Goal: Task Accomplishment & Management: Use online tool/utility

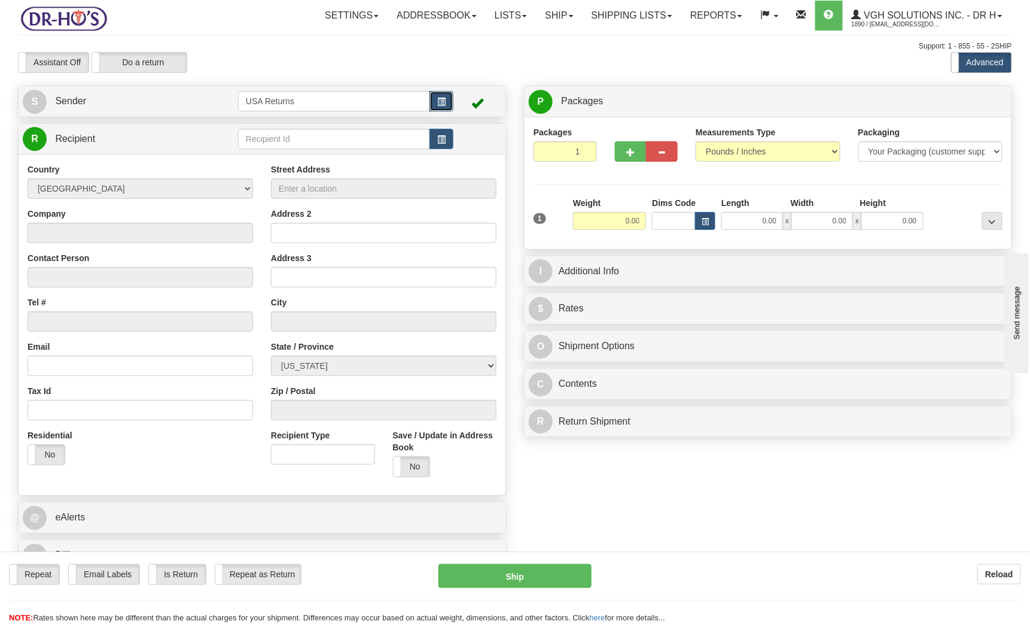
click at [445, 102] on span "button" at bounding box center [441, 102] width 8 height 8
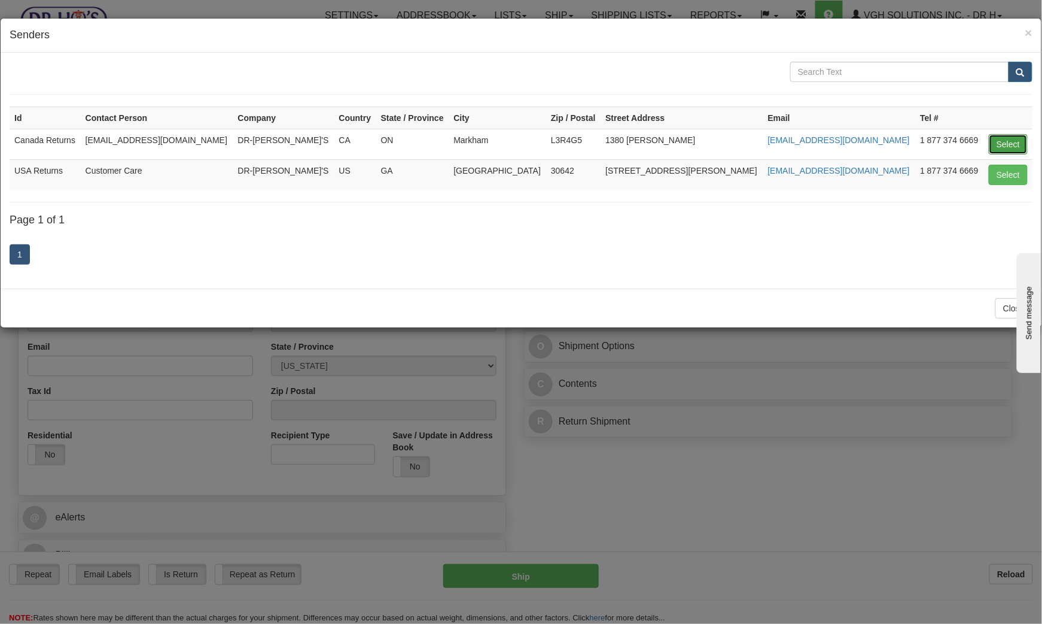
click at [1018, 148] on button "Select" at bounding box center [1008, 144] width 39 height 20
type input "Canada Returns"
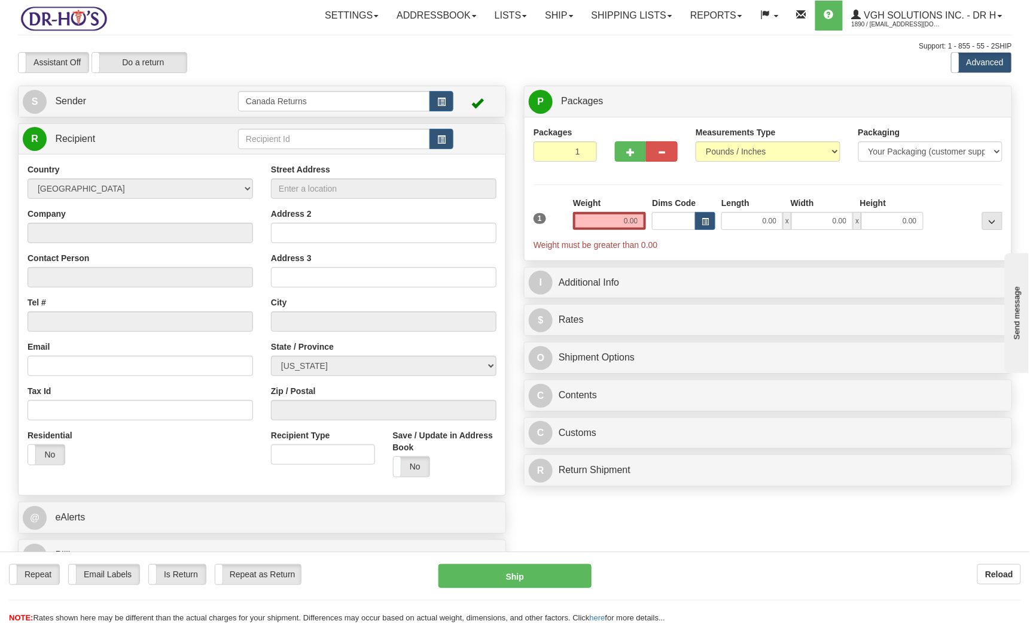
click at [359, 65] on div "Assistant On Assistant Off Do a return Do a return" at bounding box center [220, 62] width 422 height 21
click at [159, 101] on link "S Sender" at bounding box center [130, 101] width 215 height 25
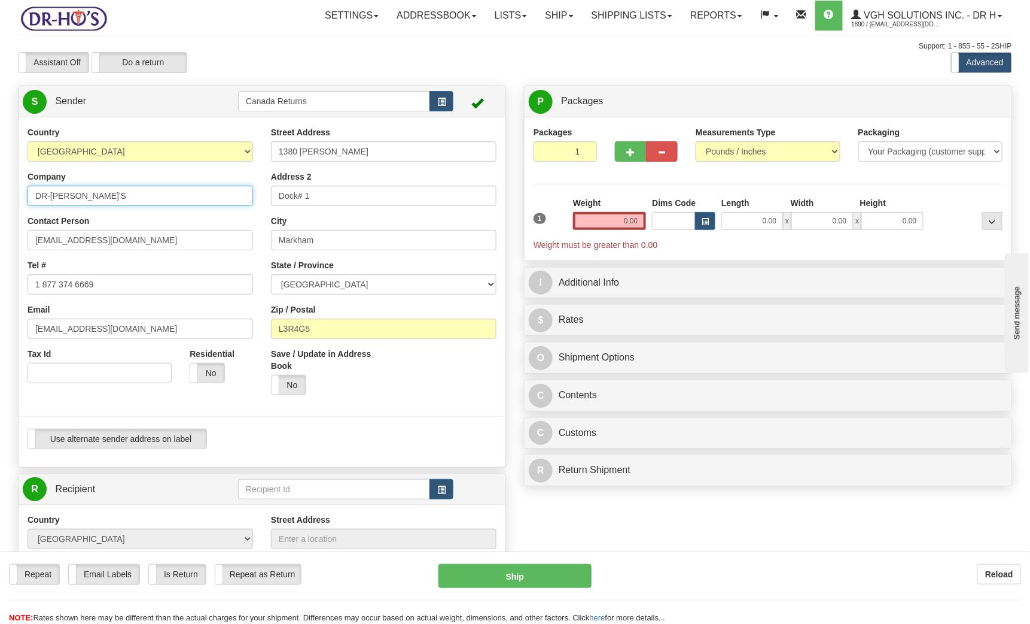
click at [105, 191] on input "DR-[PERSON_NAME]'S" at bounding box center [141, 196] width 226 height 20
click at [92, 195] on input "DR-[PERSON_NAME]'S" at bounding box center [141, 196] width 226 height 20
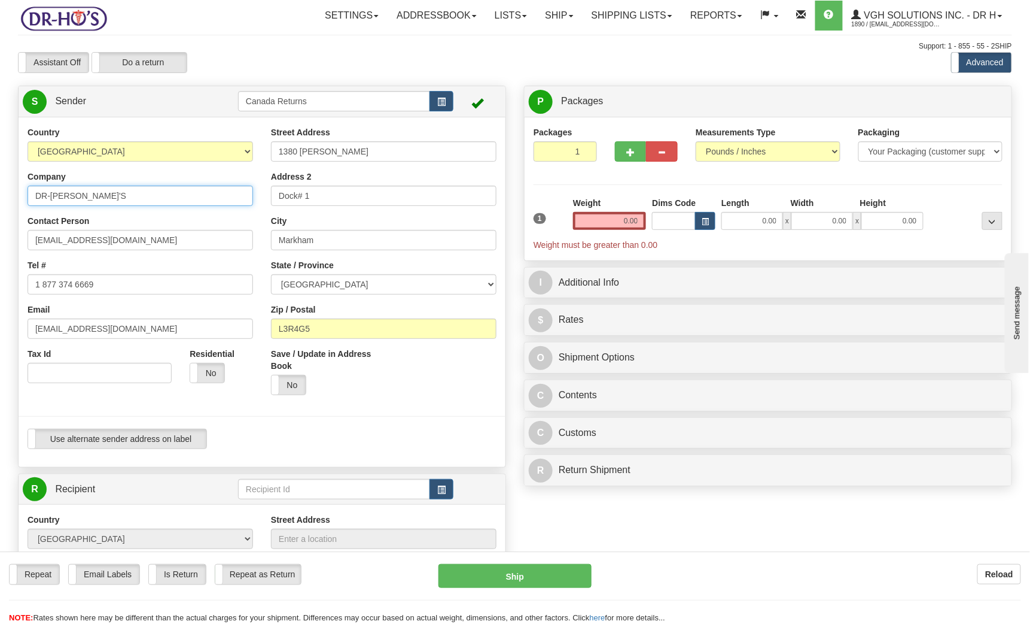
click at [92, 195] on input "DR-[PERSON_NAME]'S" at bounding box center [141, 196] width 226 height 20
paste input "[PERSON_NAME]"
type input "[PERSON_NAME]"
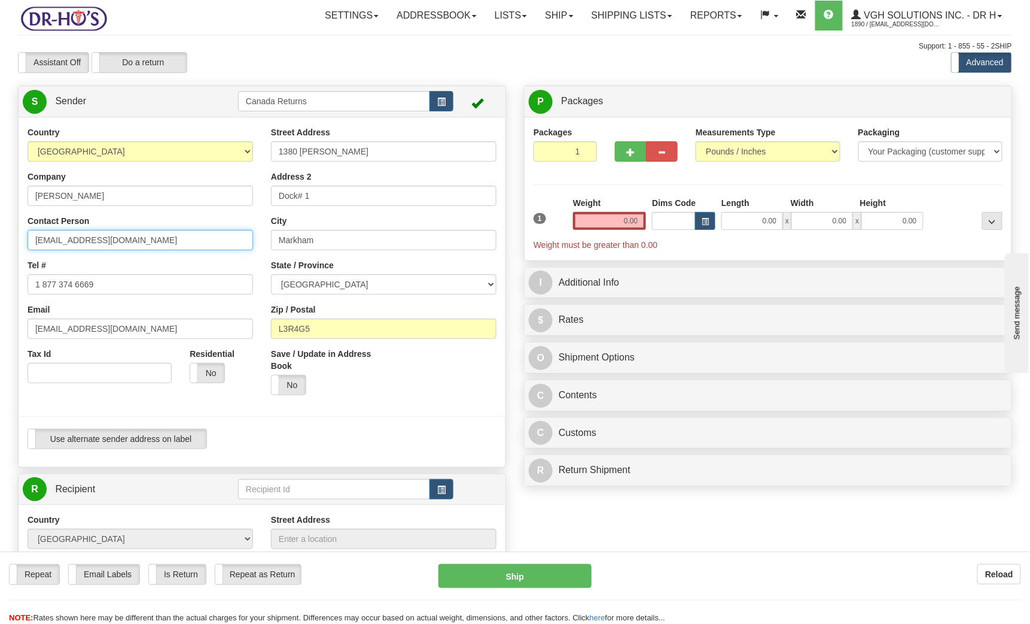
click at [130, 237] on input "[EMAIL_ADDRESS][DOMAIN_NAME]" at bounding box center [141, 240] width 226 height 20
click at [369, 159] on input "1380 [PERSON_NAME]" at bounding box center [384, 151] width 226 height 20
paste input "[STREET_ADDRESS][PERSON_NAME]"
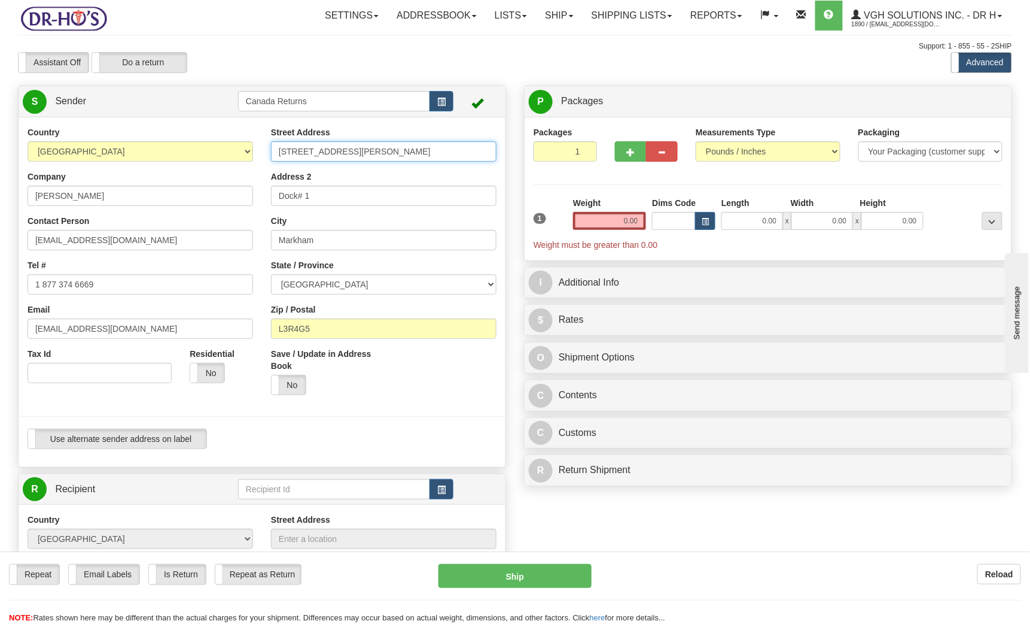
scroll to position [0, 48]
click at [469, 151] on input "[STREET_ADDRESS][PERSON_NAME]" at bounding box center [384, 151] width 226 height 20
type input "[STREET_ADDRESS][PERSON_NAME],"
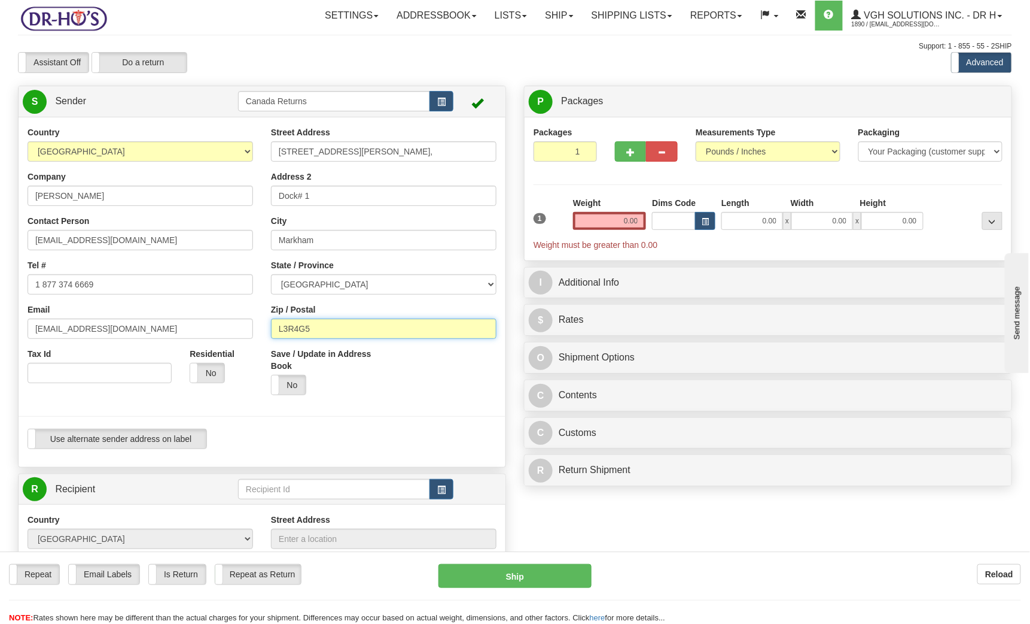
click at [343, 329] on input "L3R4G5" at bounding box center [384, 328] width 226 height 20
paste input "M6P4E2"
type input "M6P4E2"
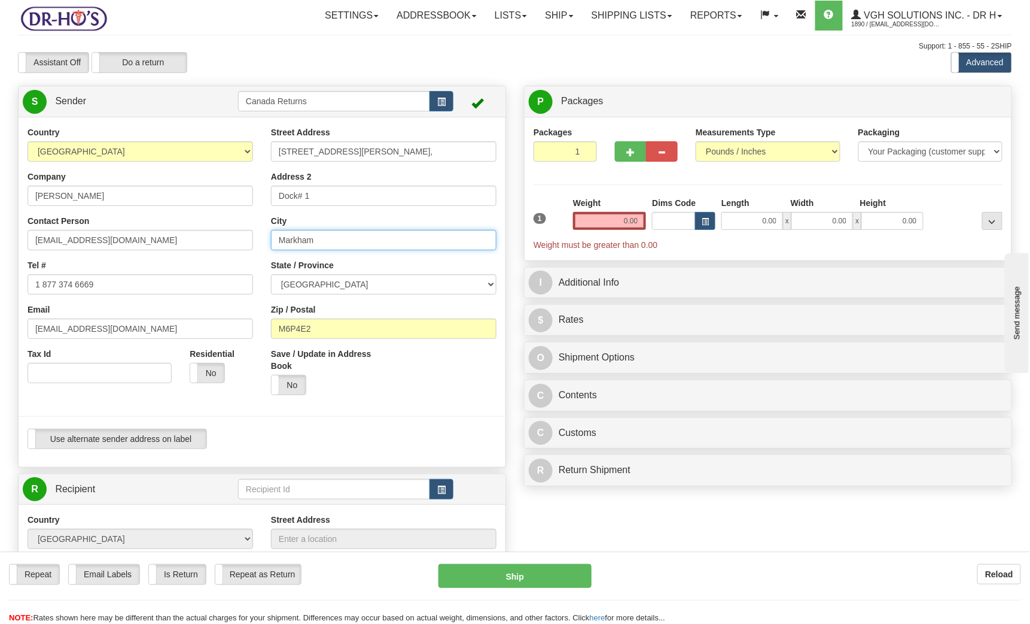
click at [371, 242] on input "Markham" at bounding box center [384, 240] width 226 height 20
type input "[GEOGRAPHIC_DATA]"
drag, startPoint x: 443, startPoint y: 148, endPoint x: 584, endPoint y: 148, distance: 140.6
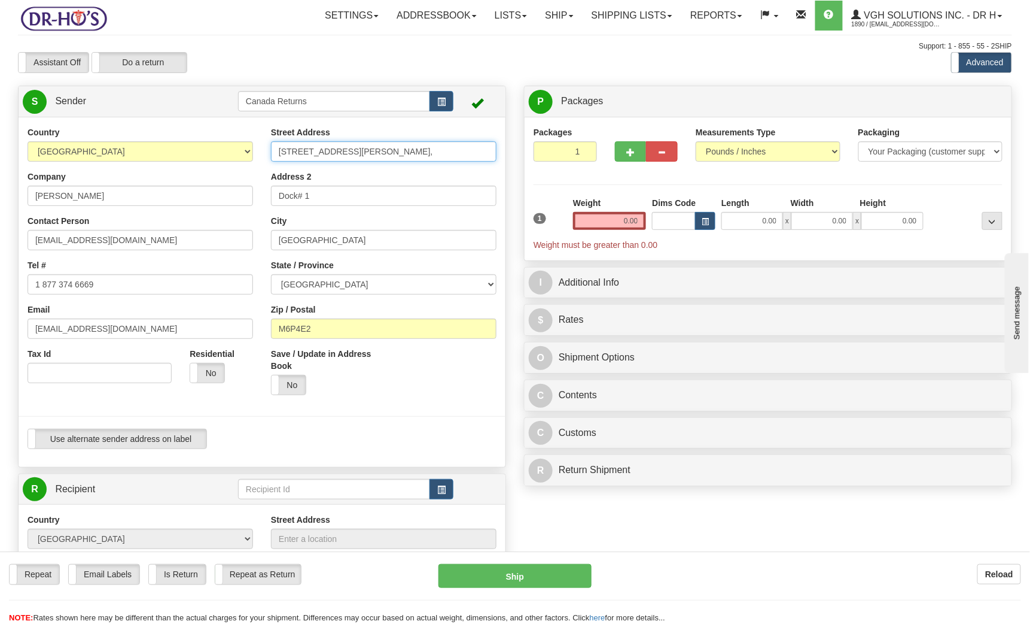
click at [584, 86] on div "Create a label for the return Create Pickup Without Label S Sender" at bounding box center [515, 86] width 1012 height 0
drag, startPoint x: 353, startPoint y: 151, endPoint x: 477, endPoint y: 164, distance: 124.5
click at [477, 164] on div "Street Address [STREET_ADDRESS][PERSON_NAME](Buzz Code 1054) Address 2 Dock# 1 …" at bounding box center [384, 265] width 244 height 278
type input "[STREET_ADDRESS][PERSON_NAME]"
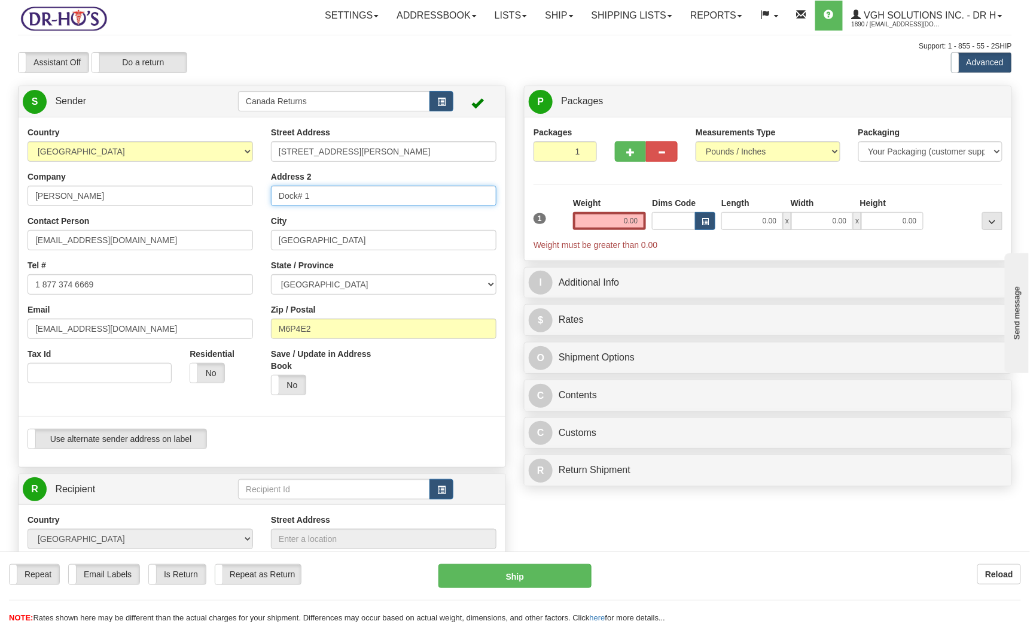
click at [321, 193] on input "Dock# 1" at bounding box center [384, 196] width 226 height 20
click at [321, 192] on input "Dock# 1" at bounding box center [384, 196] width 226 height 20
paste input "502(Buzz Code 1054)"
click at [281, 197] on input "502(Buzz Code 1054)" at bounding box center [384, 196] width 226 height 20
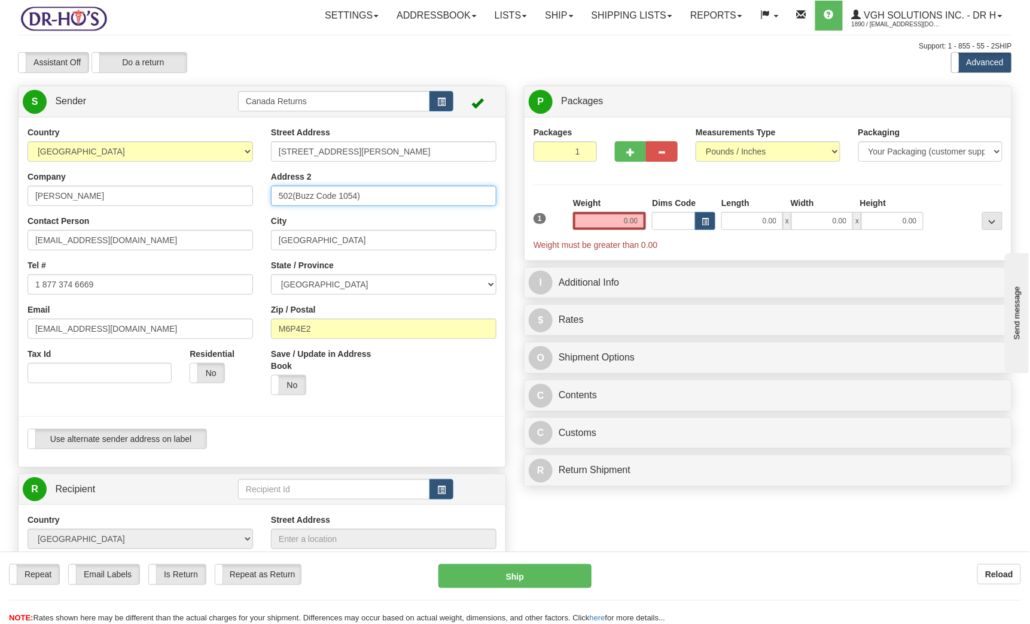
type input "502(Buzz Code 1054)"
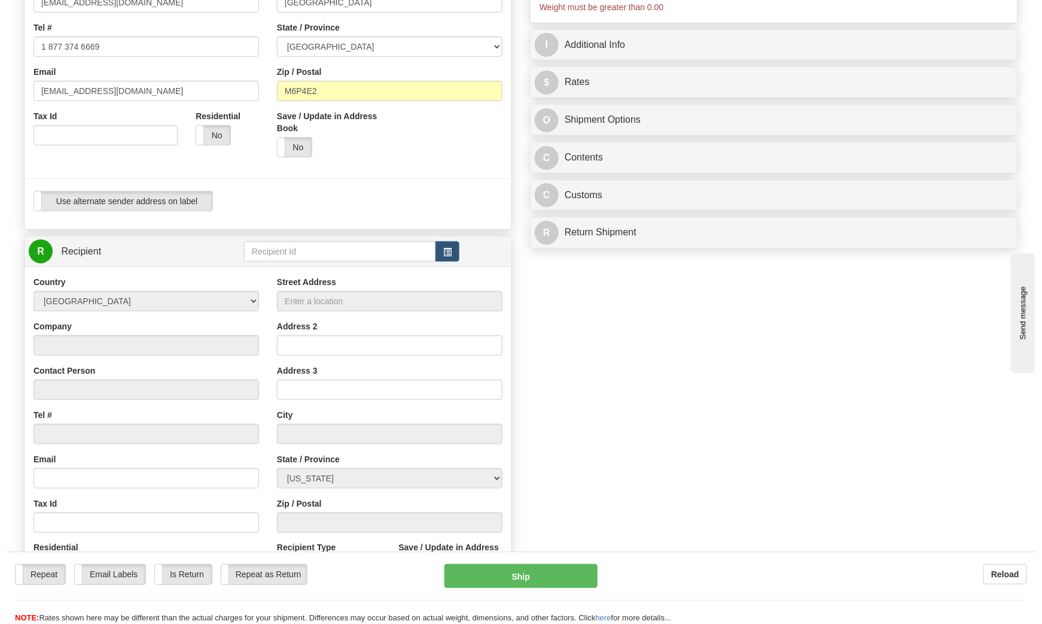
scroll to position [239, 0]
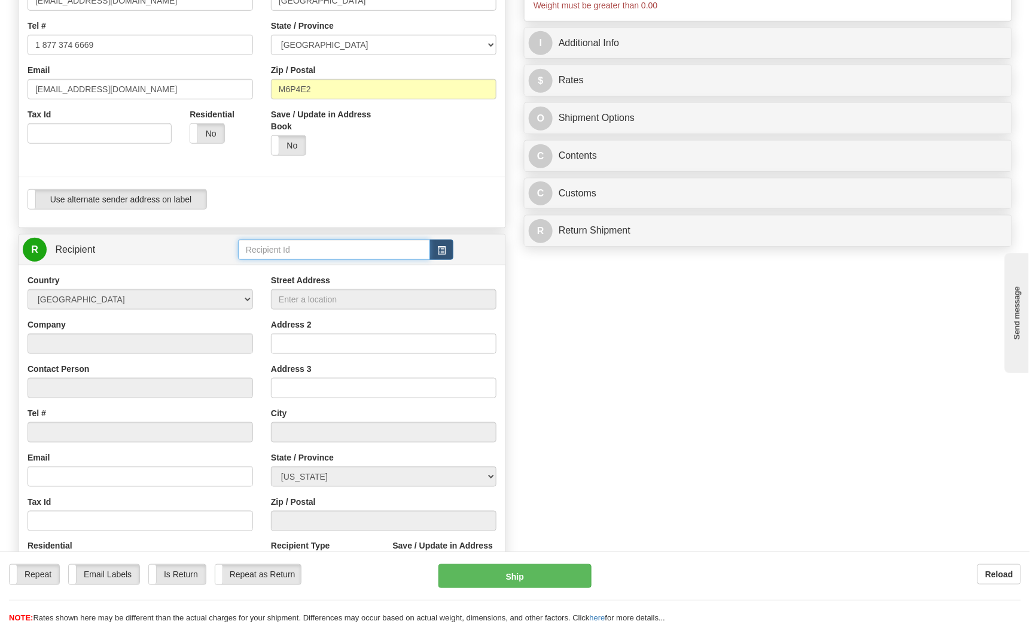
click at [305, 254] on input "text" at bounding box center [334, 249] width 192 height 20
click at [441, 252] on span "button" at bounding box center [441, 251] width 8 height 8
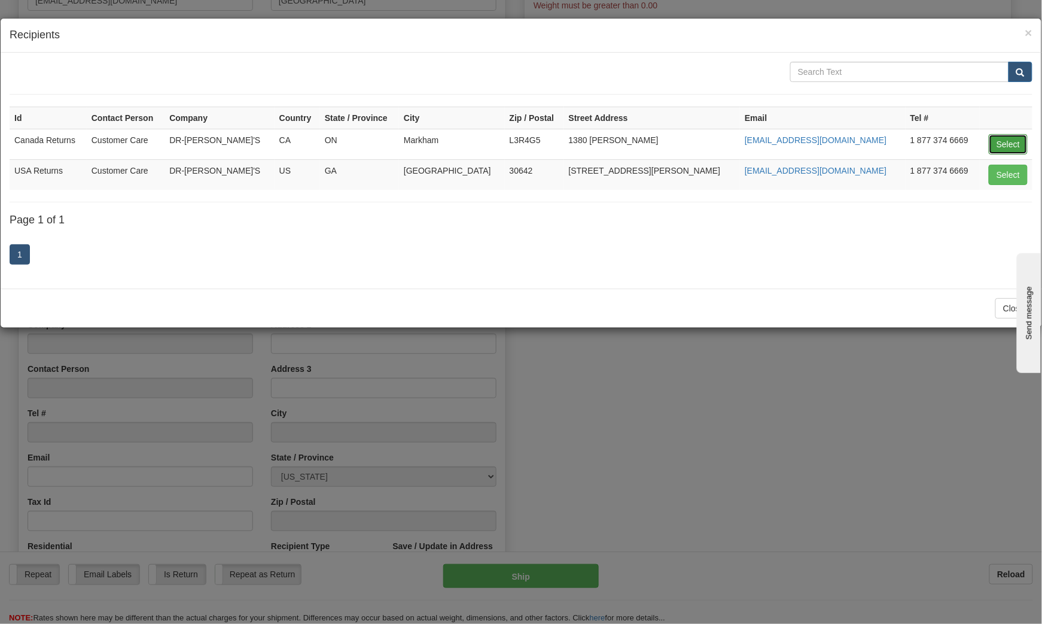
click at [1002, 141] on button "Select" at bounding box center [1008, 144] width 39 height 20
type input "Canada Returns"
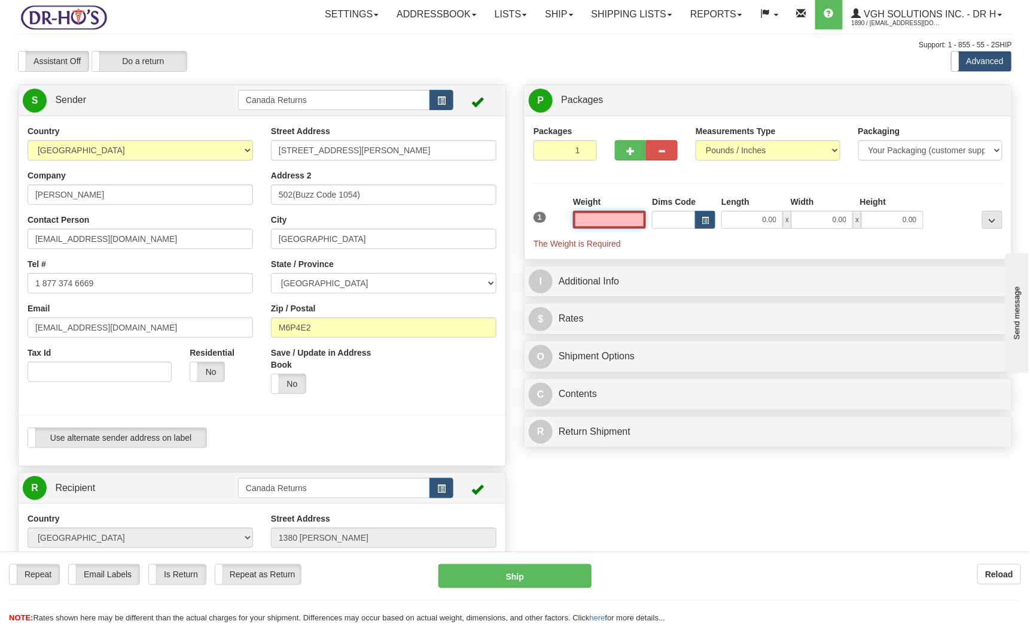
scroll to position [0, 0]
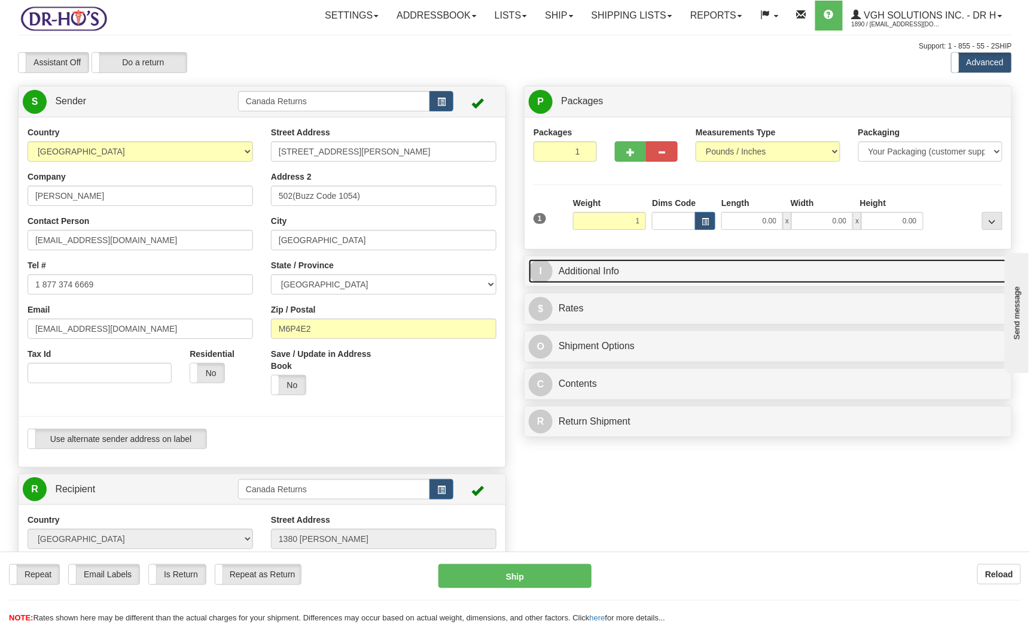
type input "1.00"
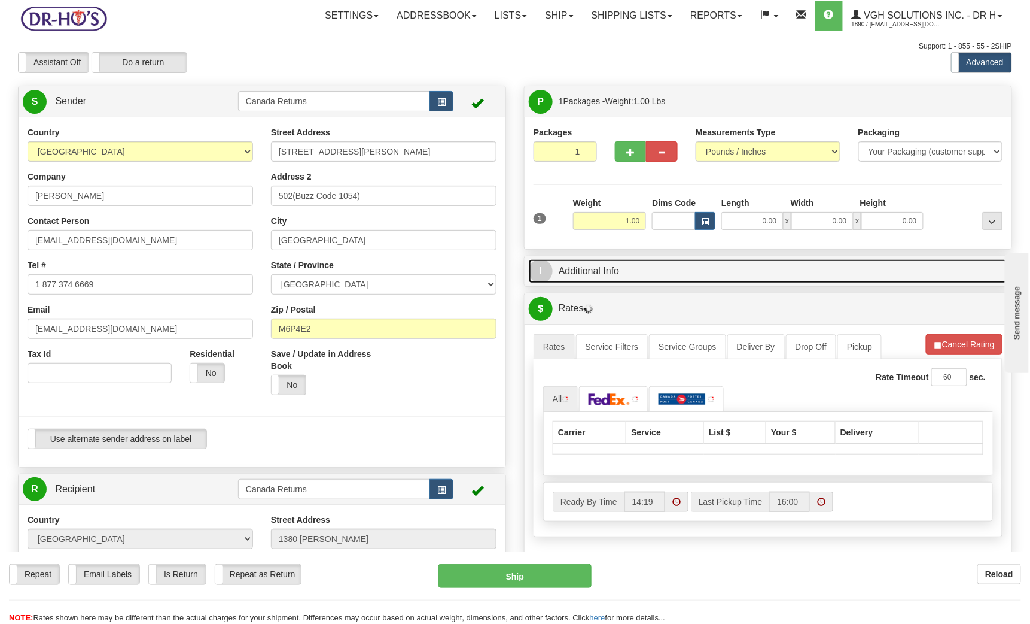
click at [805, 272] on link "I Additional Info" at bounding box center [768, 271] width 479 height 25
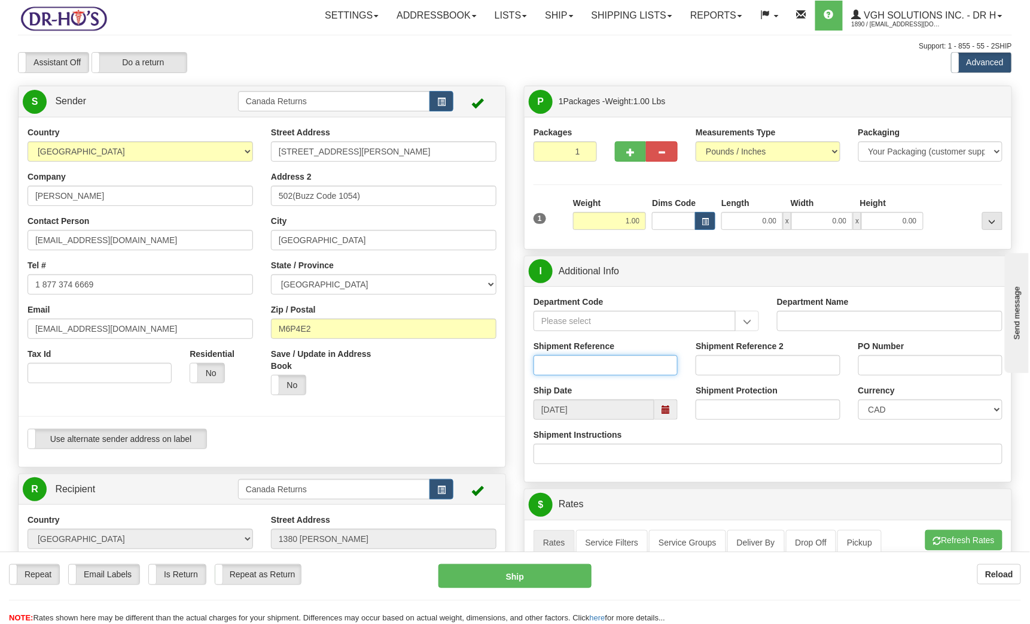
click at [608, 364] on input "Shipment Reference" at bounding box center [606, 365] width 144 height 20
drag, startPoint x: 670, startPoint y: 413, endPoint x: 661, endPoint y: 393, distance: 21.9
click at [668, 413] on span at bounding box center [666, 409] width 8 height 8
type input "1085205"
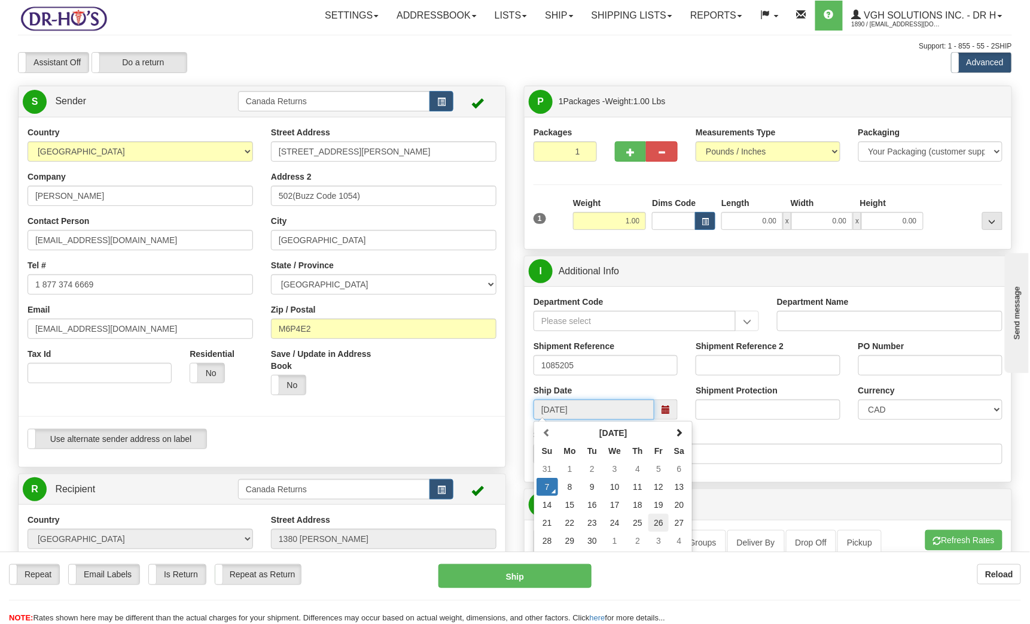
click at [661, 528] on td "26" at bounding box center [659, 522] width 20 height 18
type input "[DATE]"
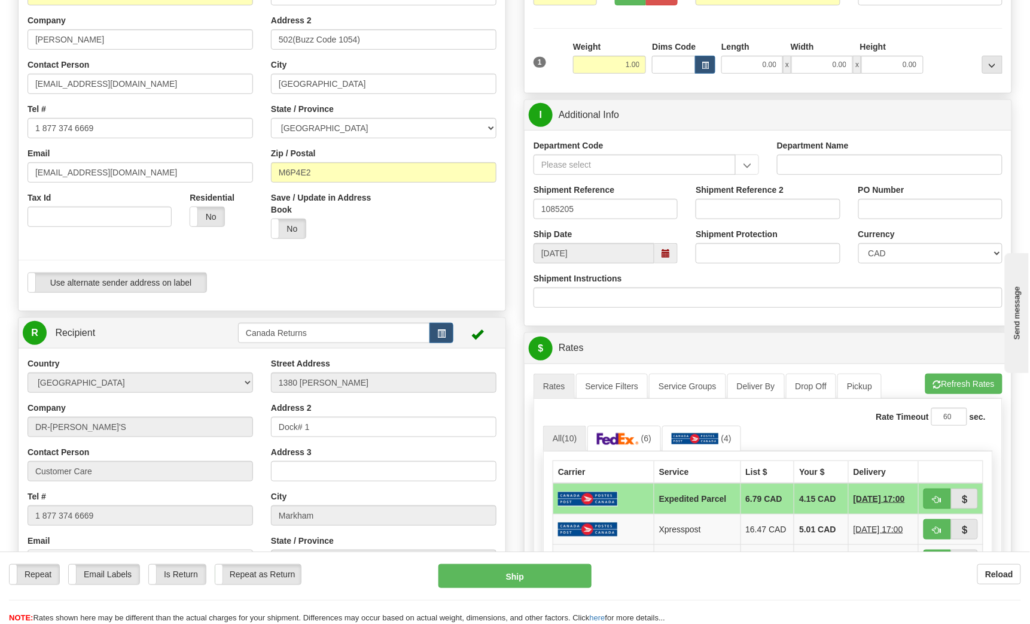
scroll to position [159, 0]
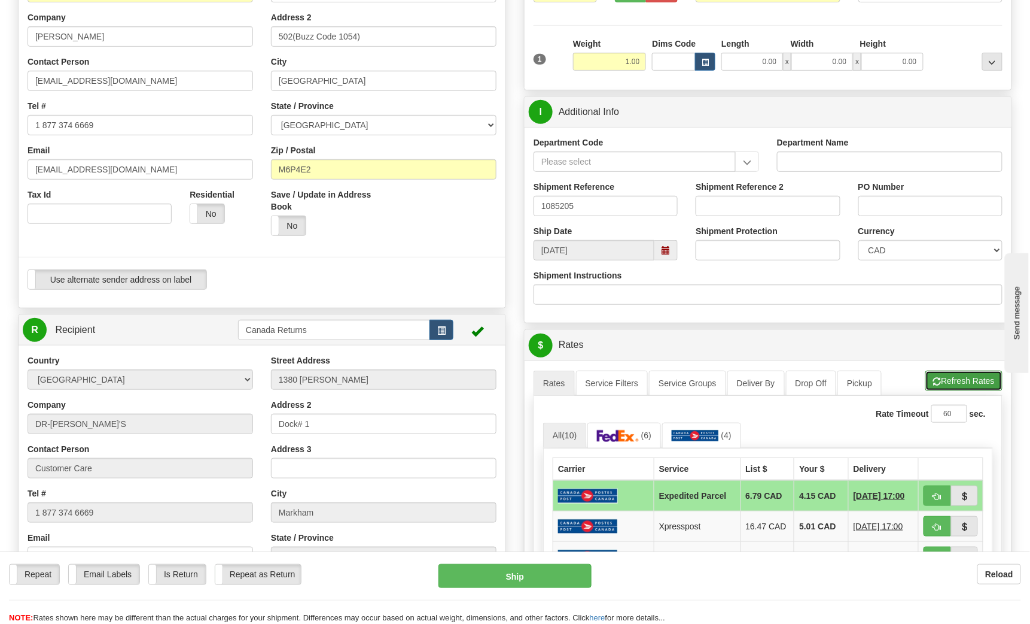
click at [953, 382] on button "Refresh Rates" at bounding box center [964, 380] width 77 height 20
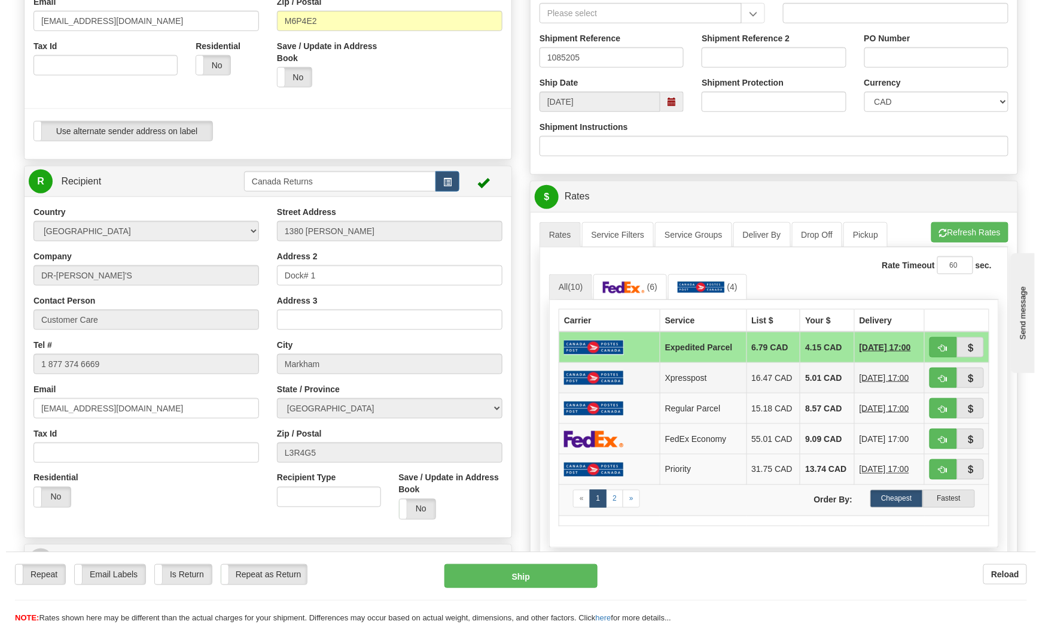
scroll to position [399, 0]
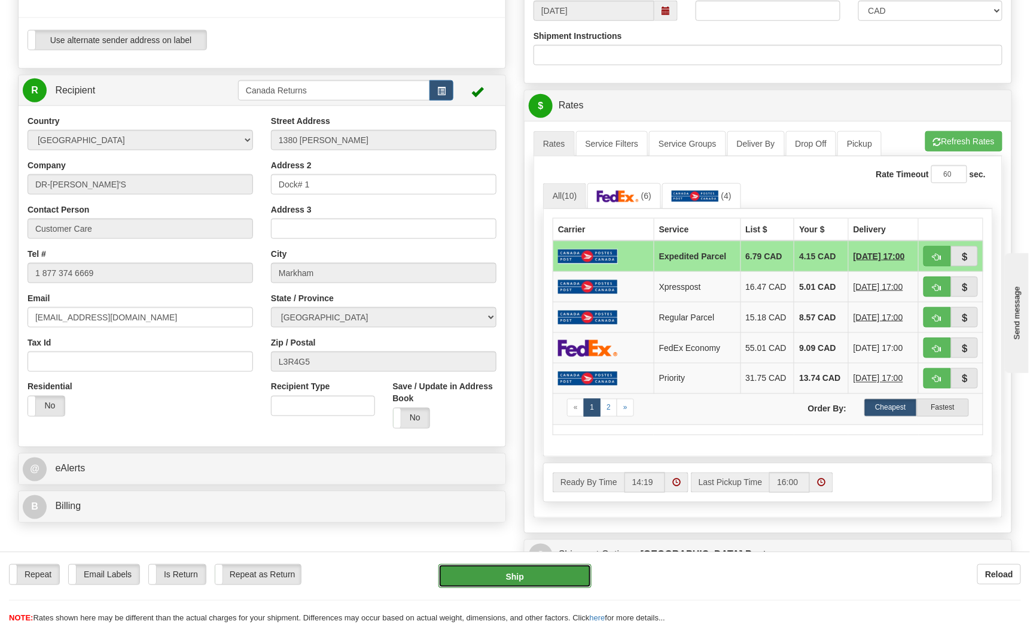
click at [516, 577] on button "Ship" at bounding box center [516, 576] width 154 height 24
type input "DOM.EP"
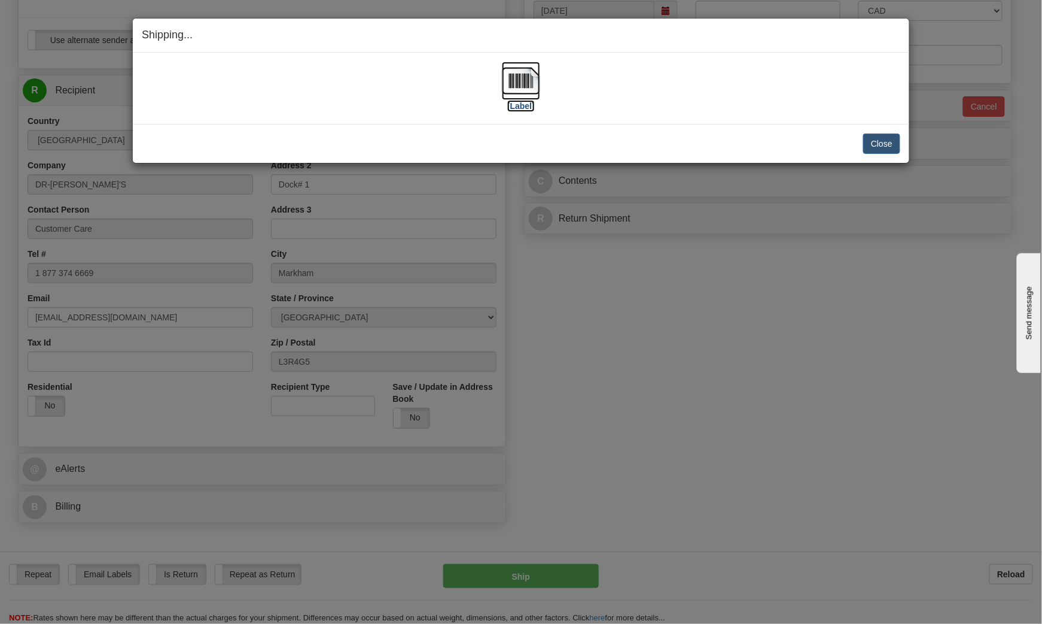
click at [511, 106] on label "[Label]" at bounding box center [521, 106] width 28 height 12
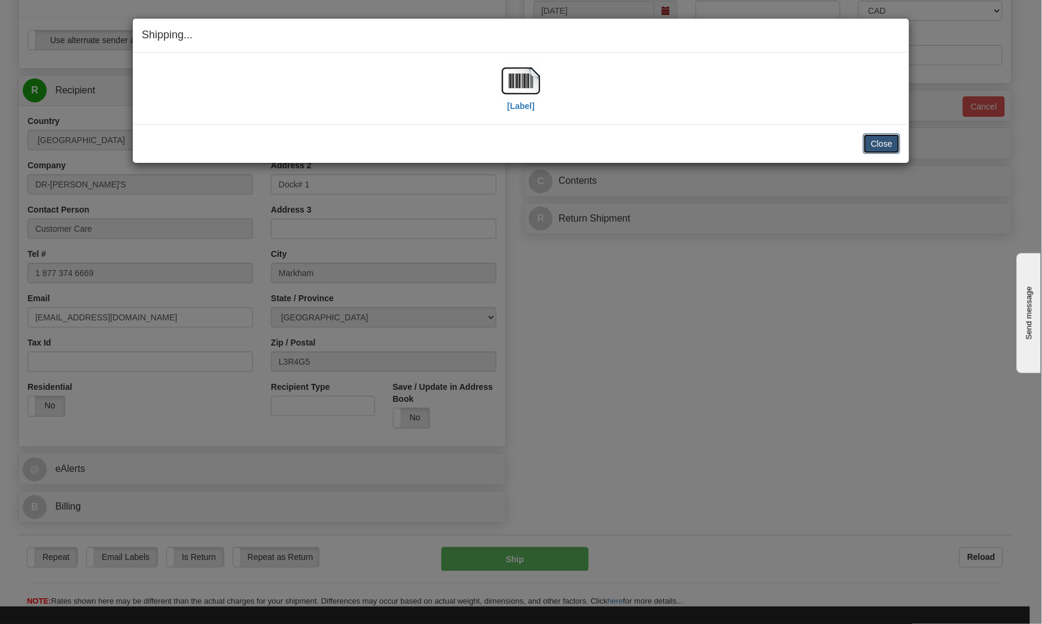
click at [877, 139] on button "Close" at bounding box center [881, 143] width 37 height 20
